Goal: Navigation & Orientation: Find specific page/section

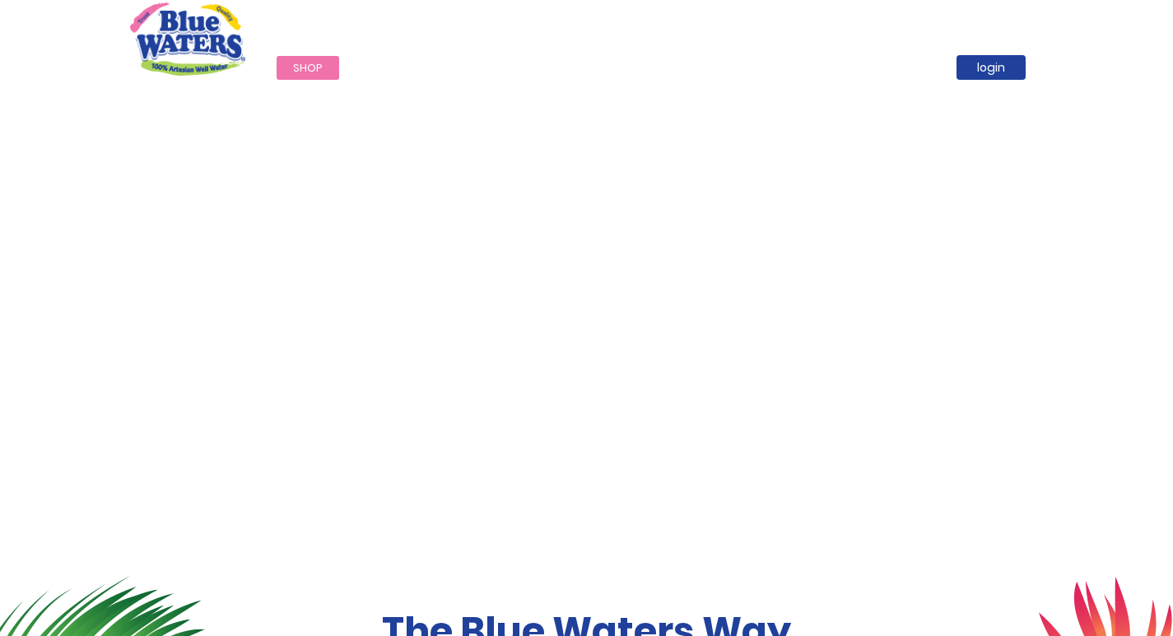
click at [300, 67] on span "Shop" at bounding box center [308, 68] width 30 height 16
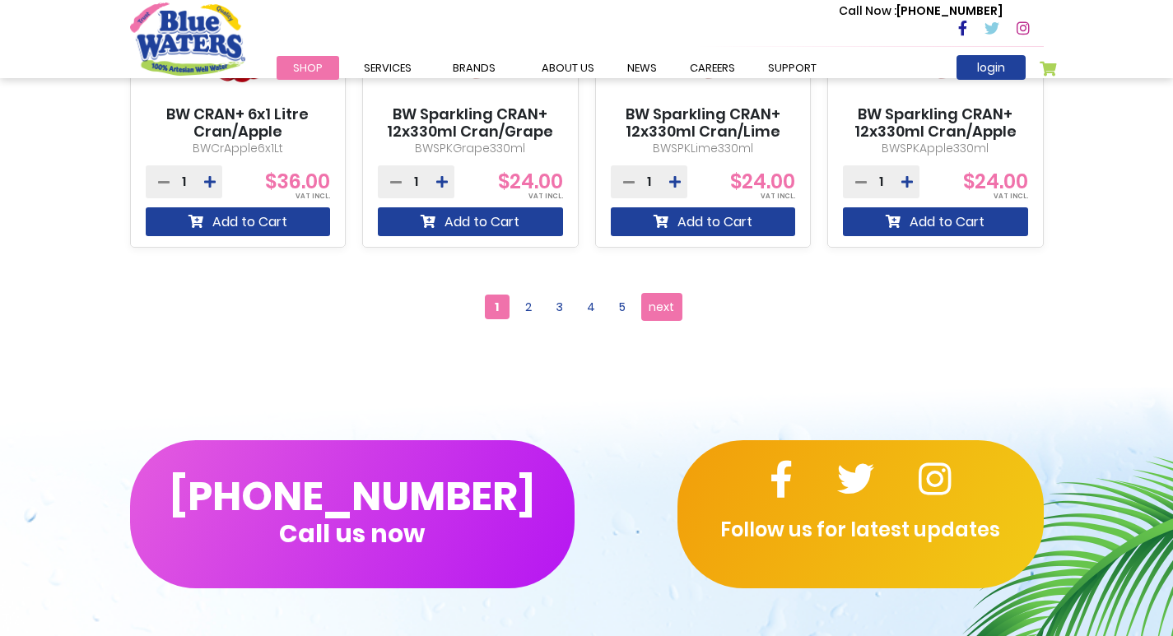
scroll to position [1646, 0]
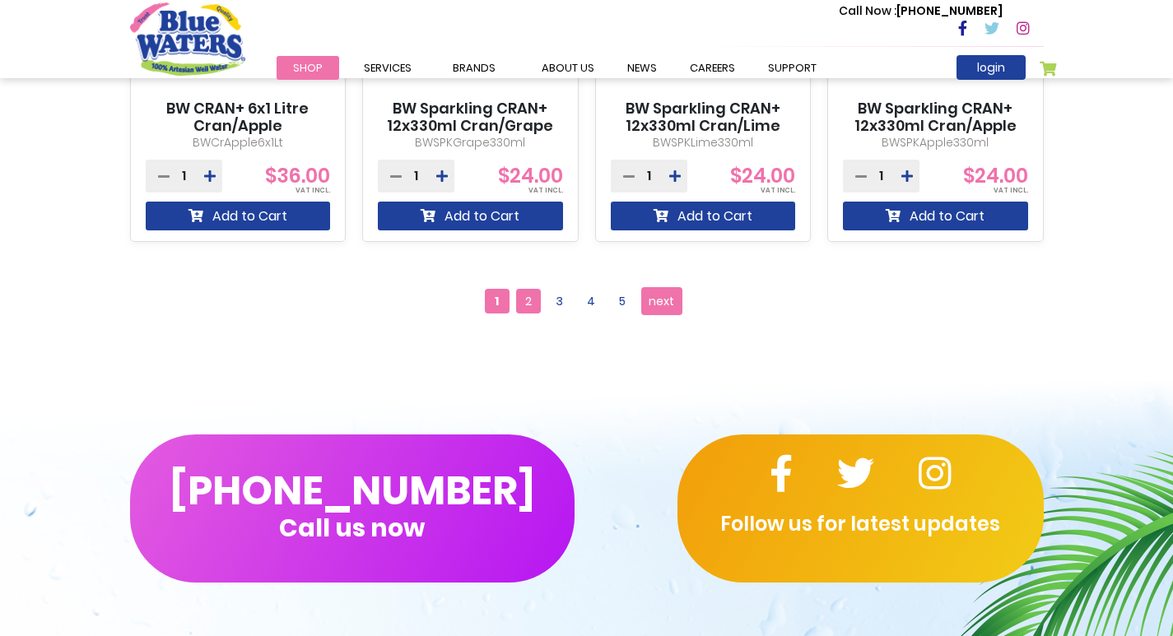
click at [527, 305] on span "2" at bounding box center [528, 301] width 25 height 25
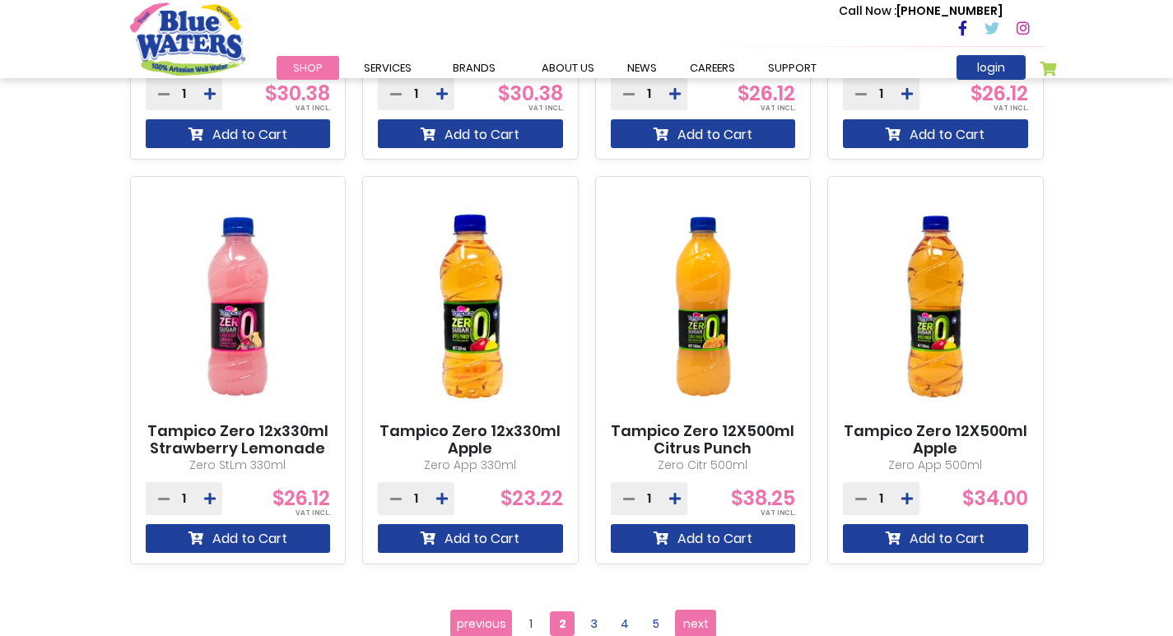
scroll to position [1565, 0]
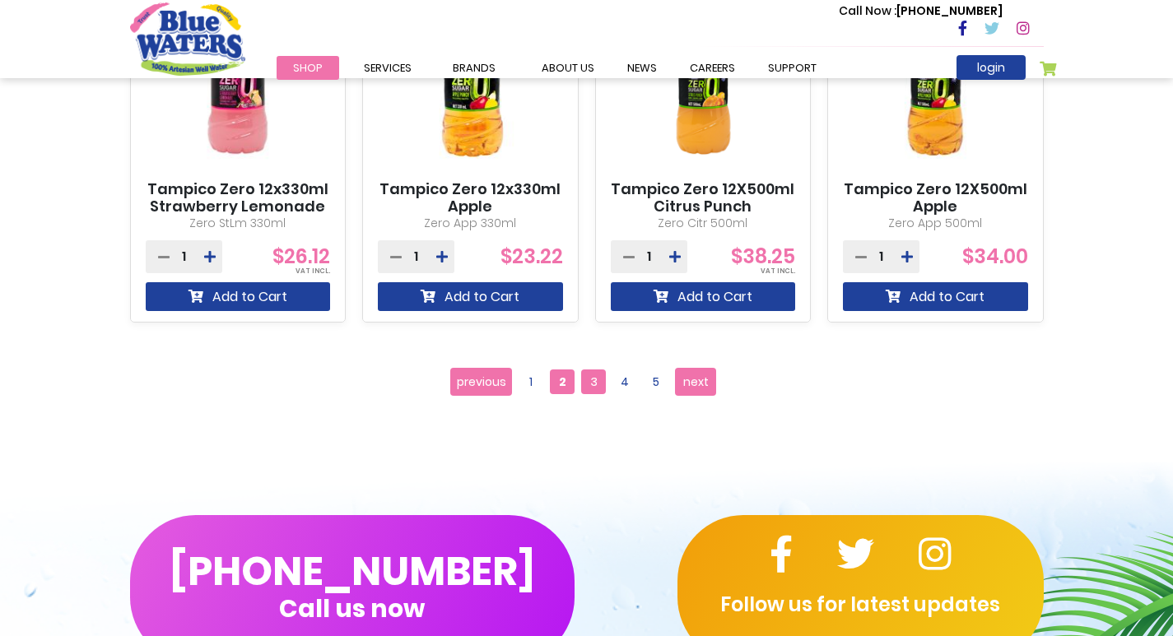
click at [586, 384] on span "3" at bounding box center [593, 382] width 25 height 25
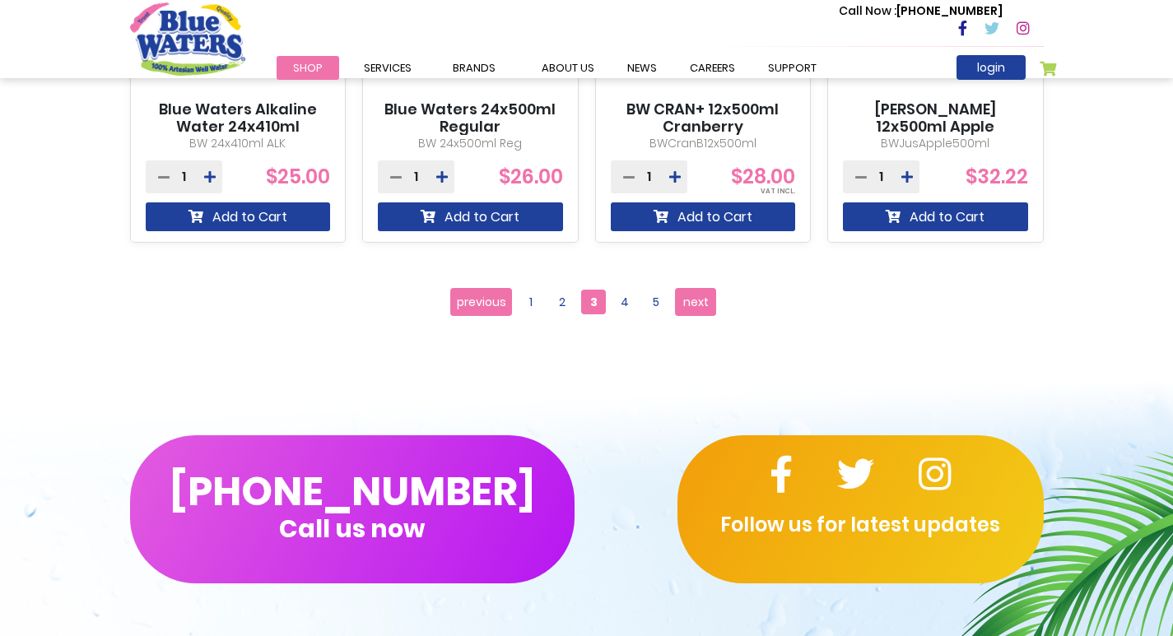
scroll to position [1646, 0]
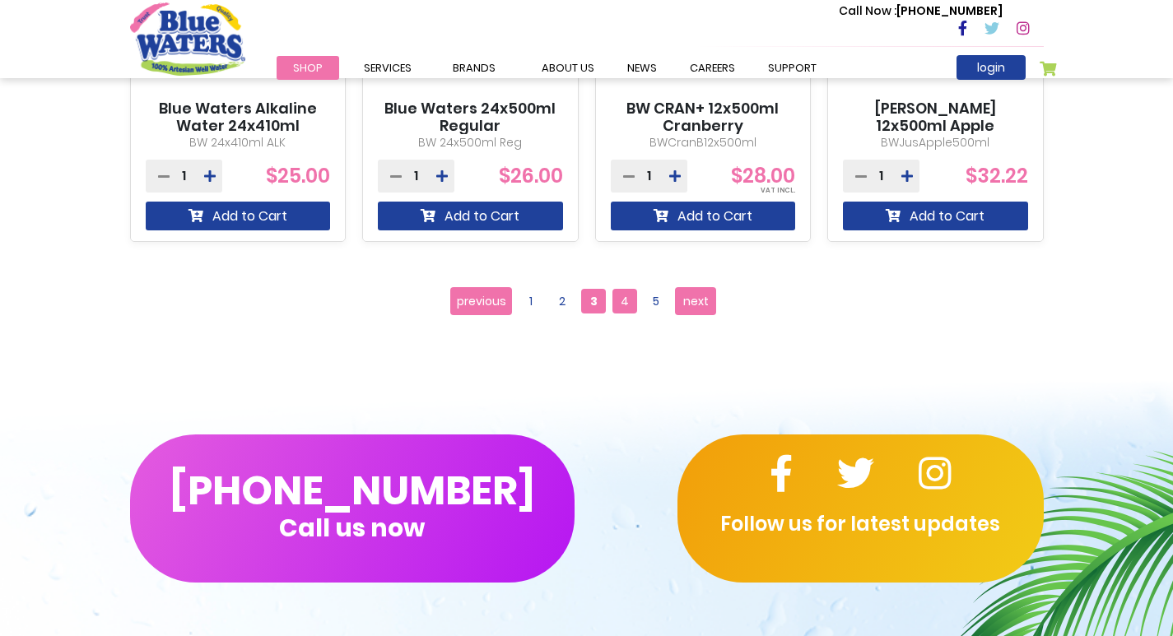
click at [623, 309] on span "4" at bounding box center [624, 301] width 25 height 25
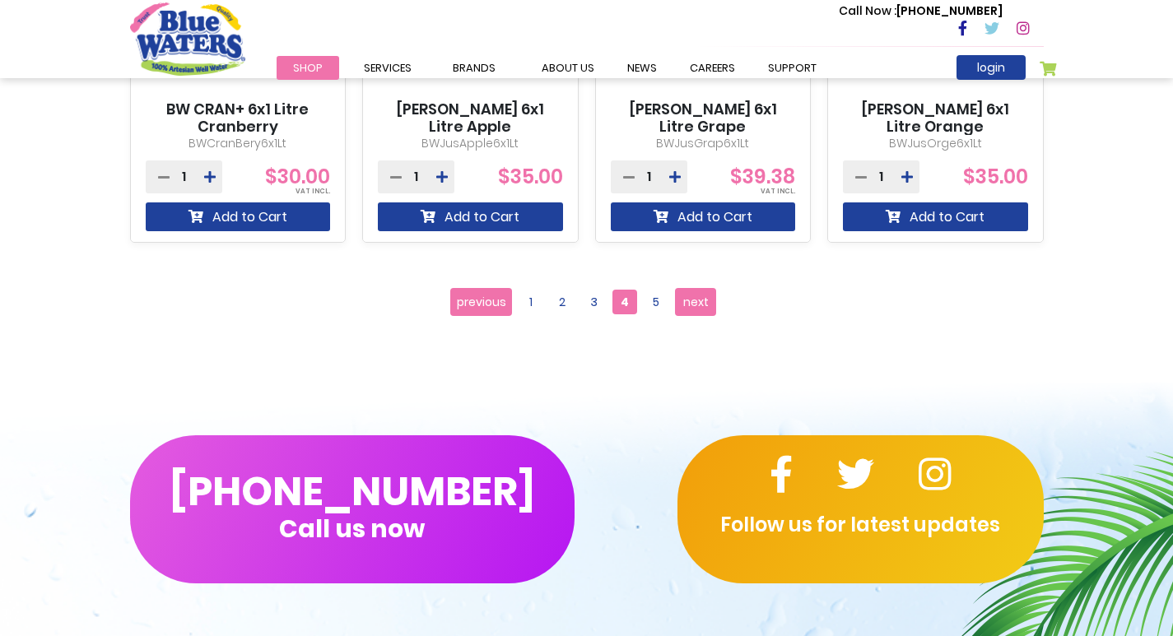
scroll to position [1646, 0]
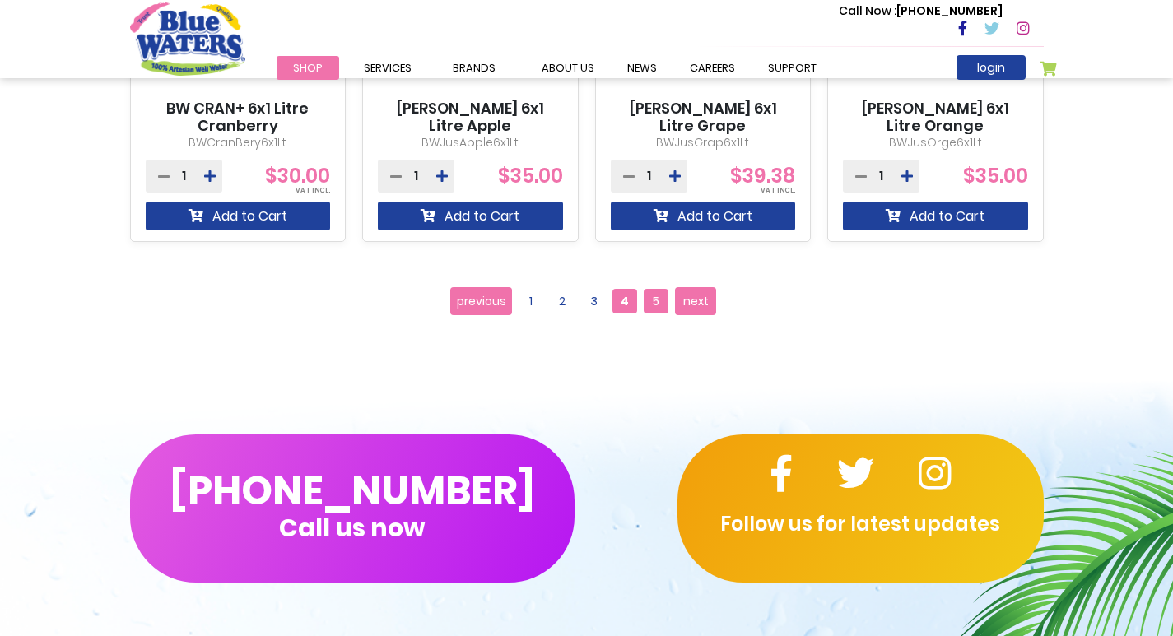
click at [658, 301] on span "5" at bounding box center [656, 301] width 25 height 25
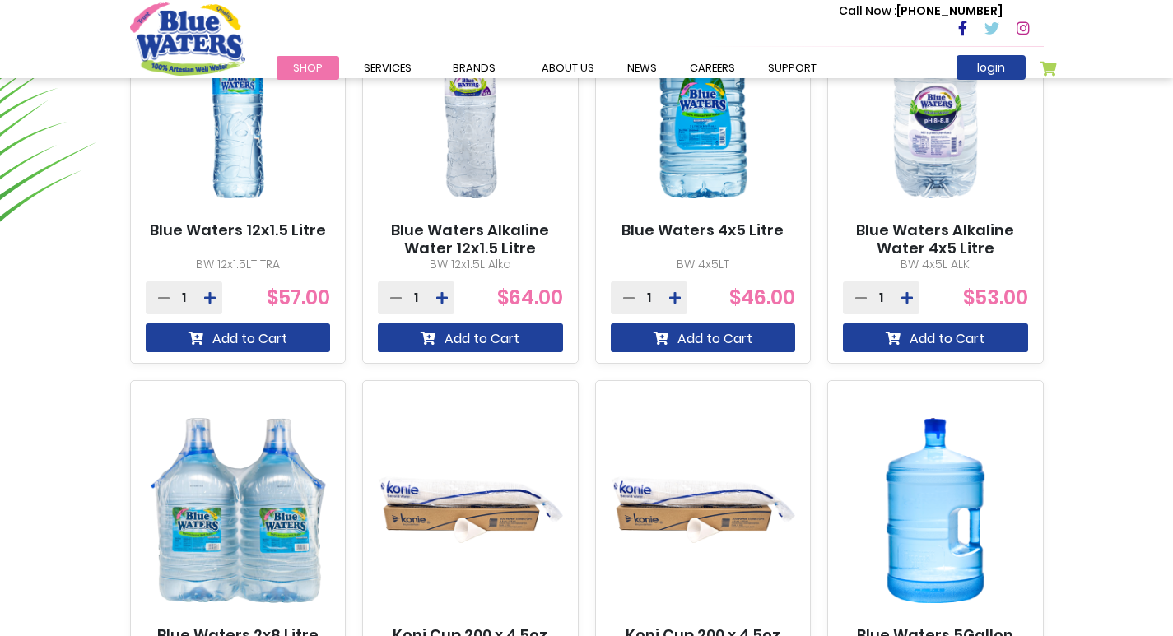
scroll to position [1399, 0]
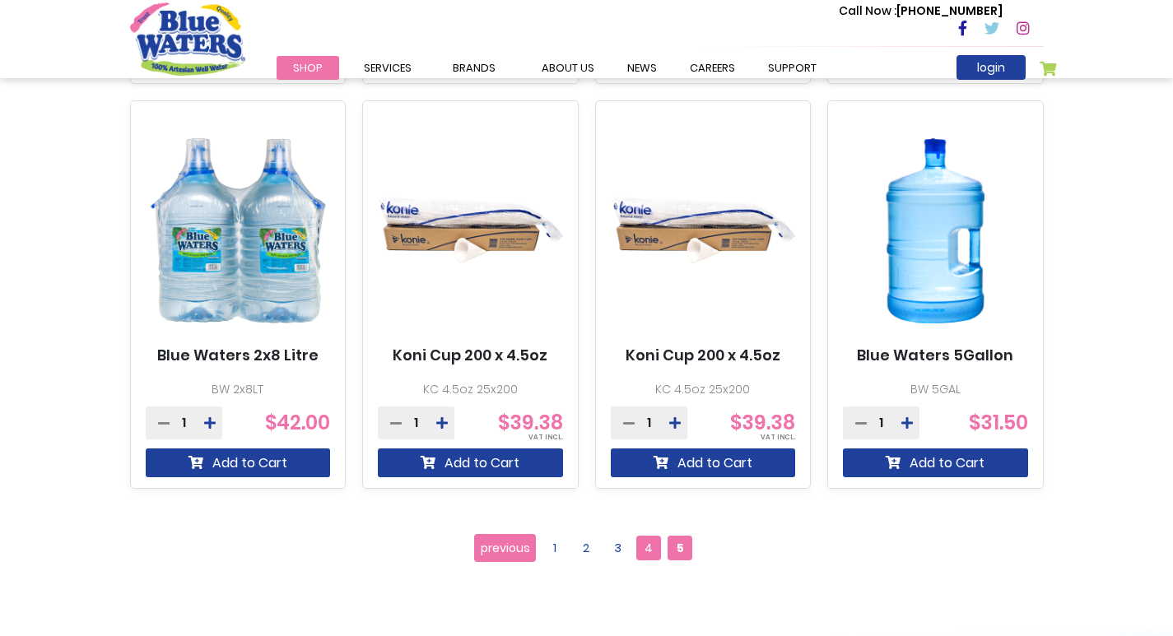
click at [644, 553] on span "4" at bounding box center [648, 548] width 25 height 25
click at [652, 546] on span "4" at bounding box center [648, 548] width 25 height 25
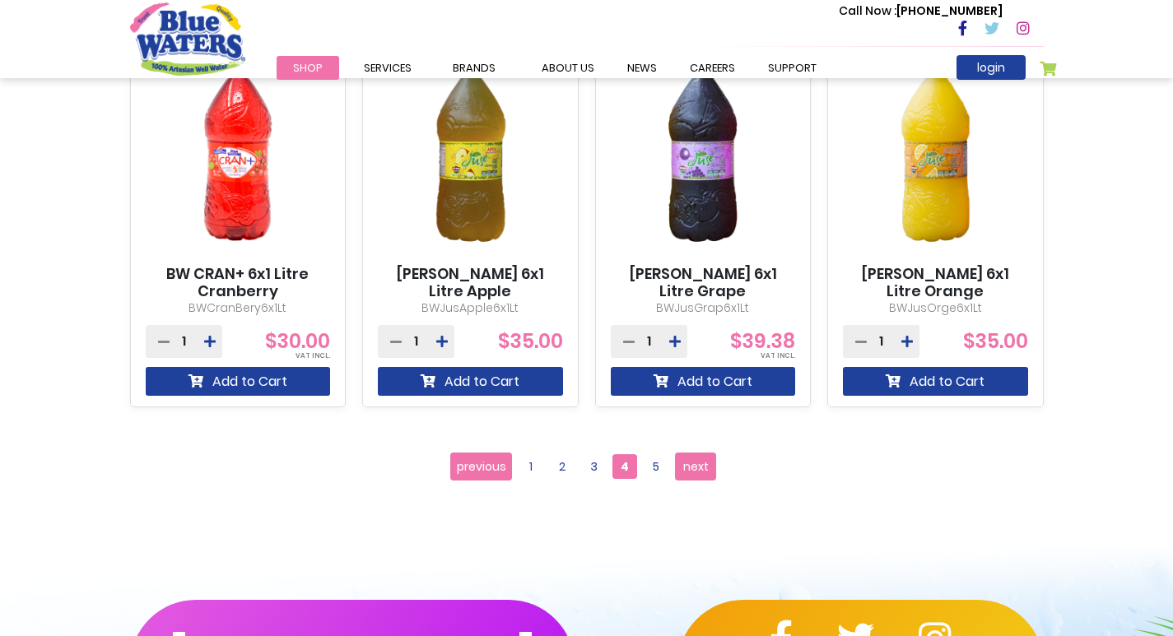
scroll to position [1481, 0]
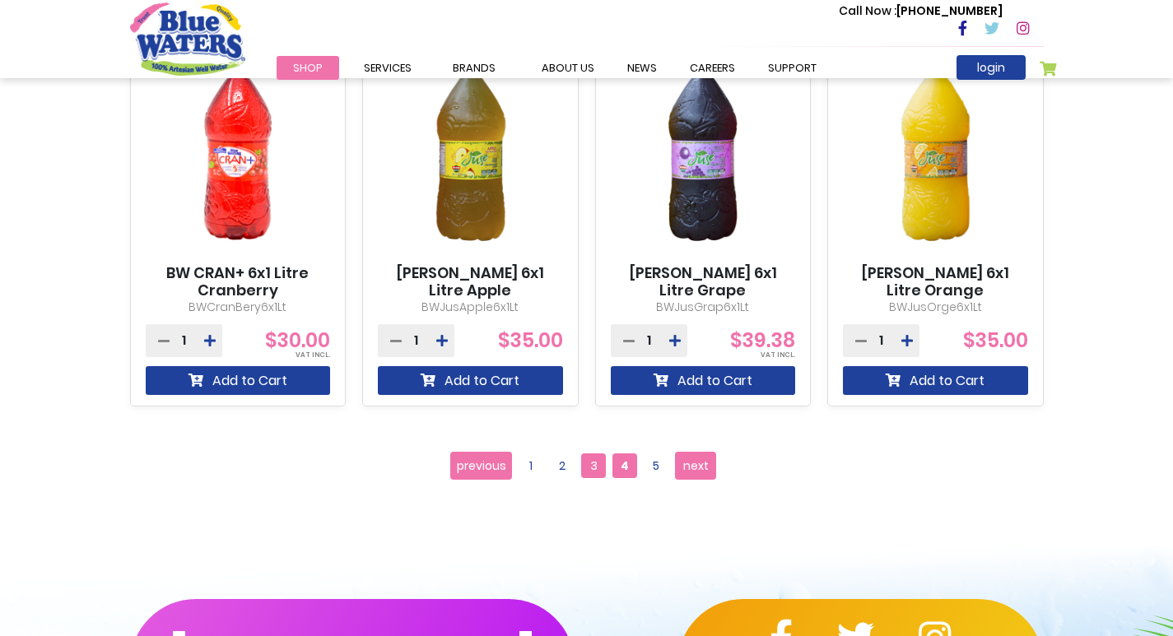
click at [588, 457] on span "3" at bounding box center [593, 465] width 25 height 25
